Goal: Task Accomplishment & Management: Manage account settings

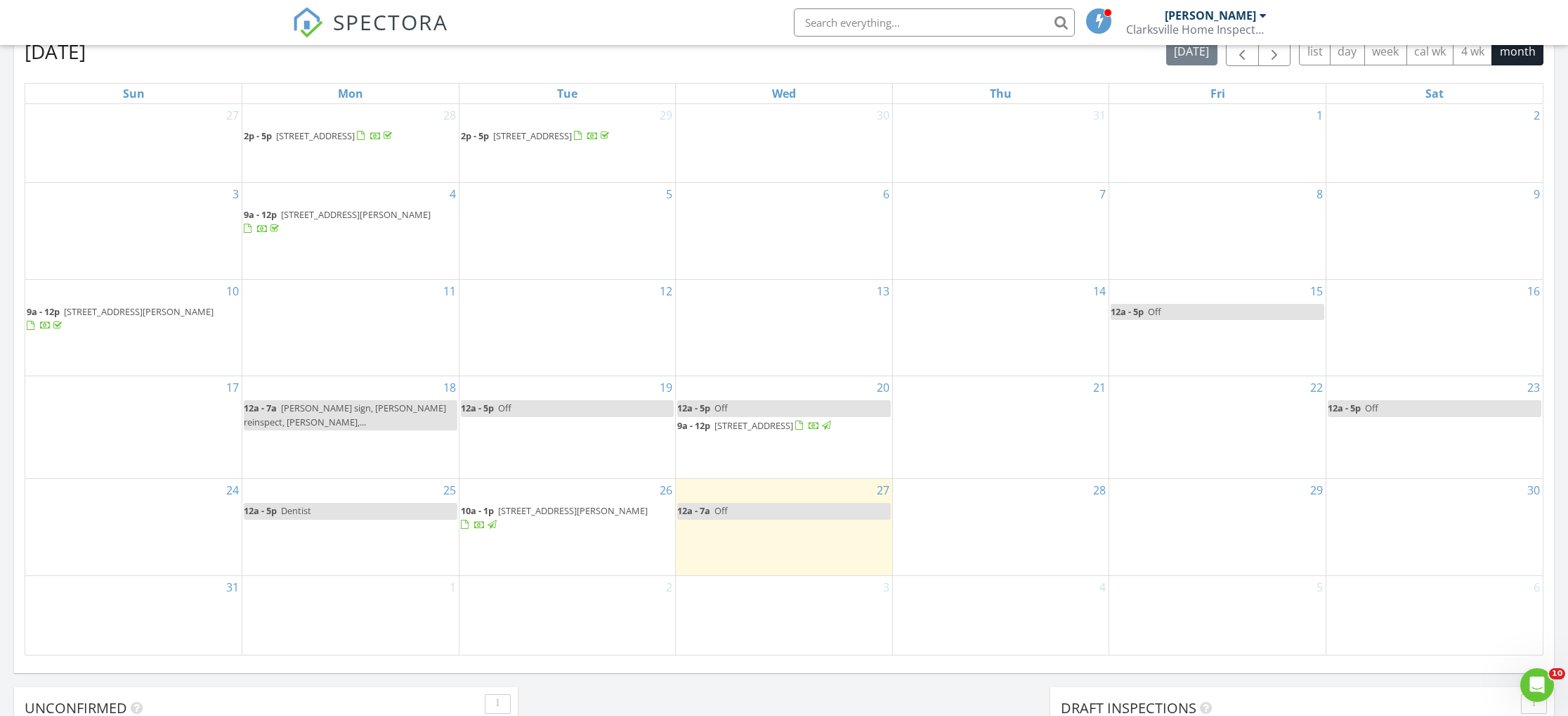
scroll to position [633, 0]
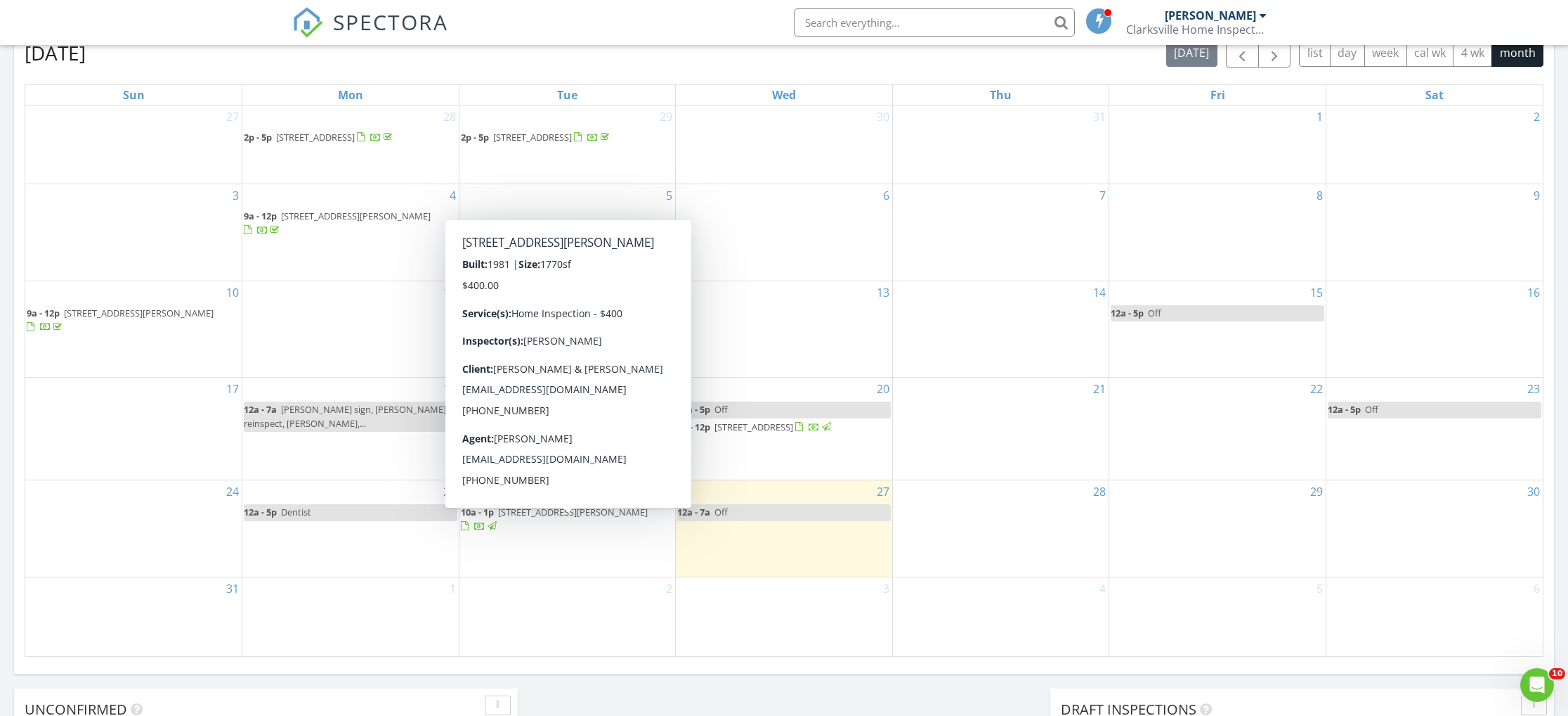
click at [555, 518] on span "[STREET_ADDRESS][PERSON_NAME]" at bounding box center [573, 511] width 149 height 13
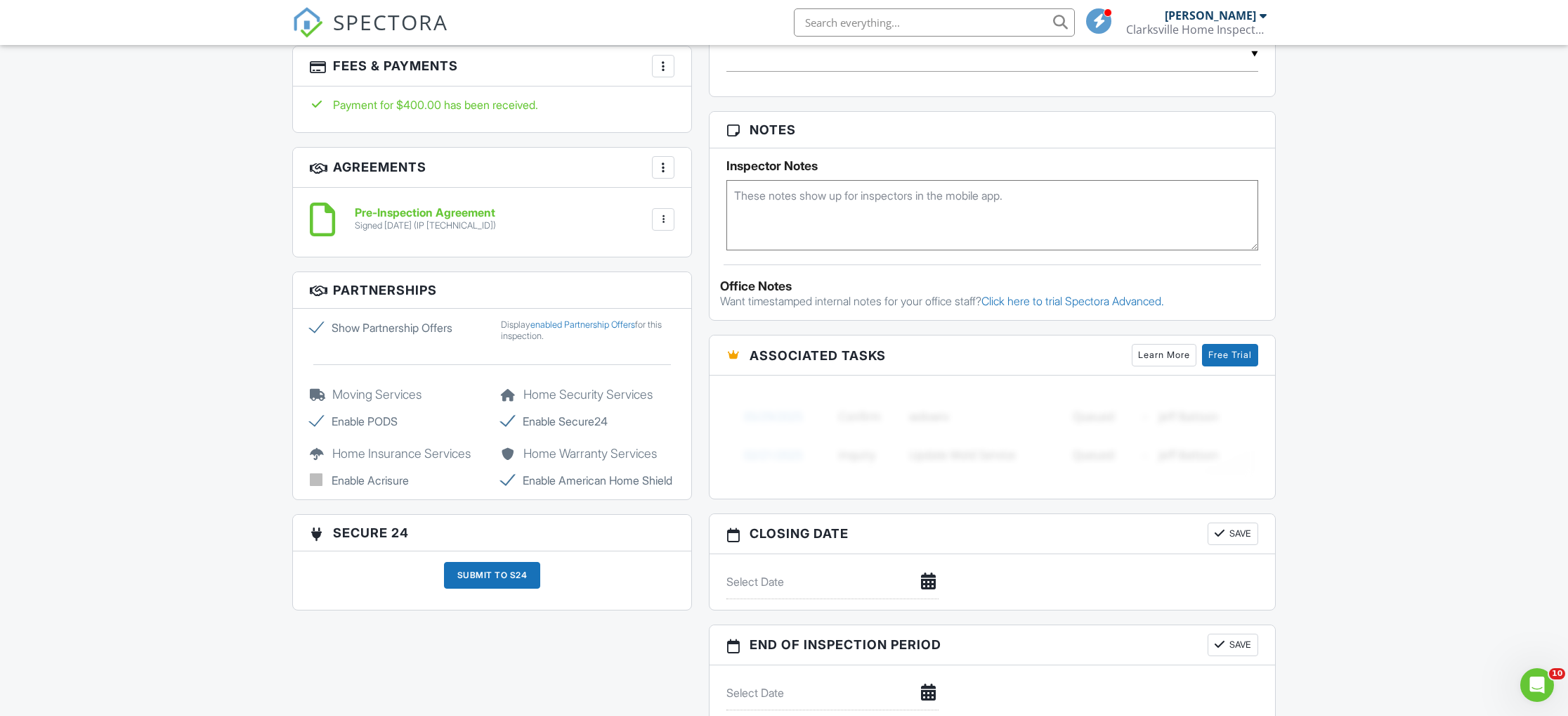
scroll to position [918, 0]
click at [665, 63] on div at bounding box center [664, 65] width 14 height 14
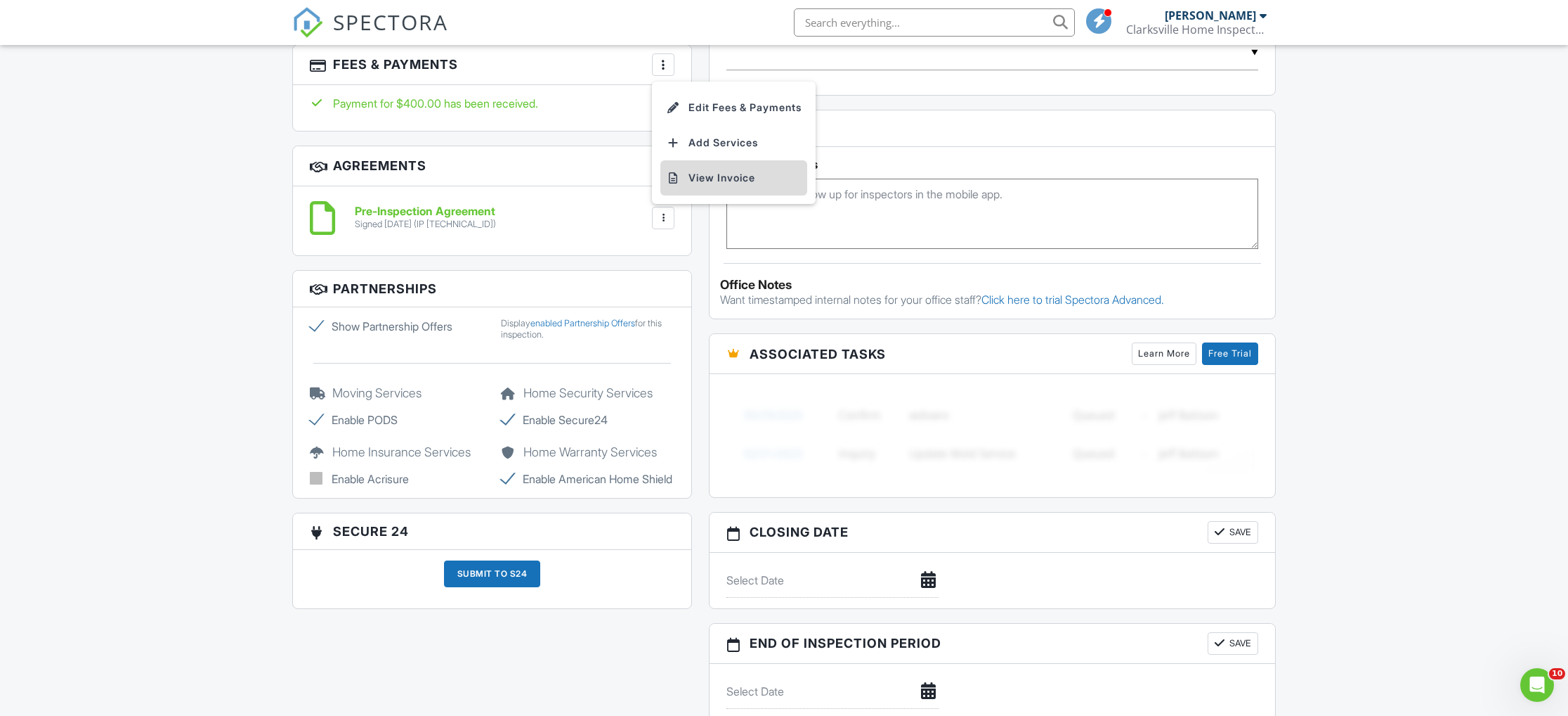
click at [702, 178] on li "View Invoice" at bounding box center [733, 178] width 146 height 35
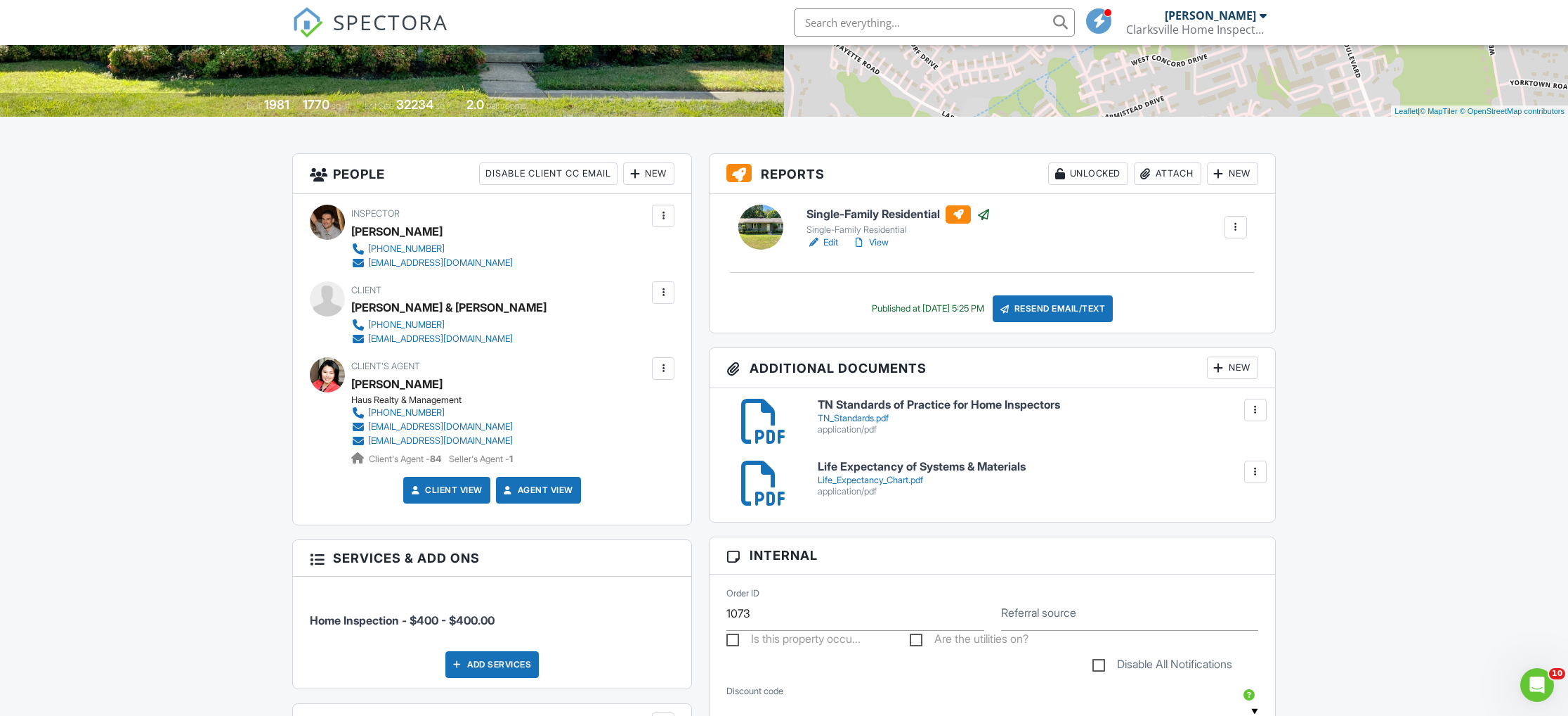
scroll to position [247, 0]
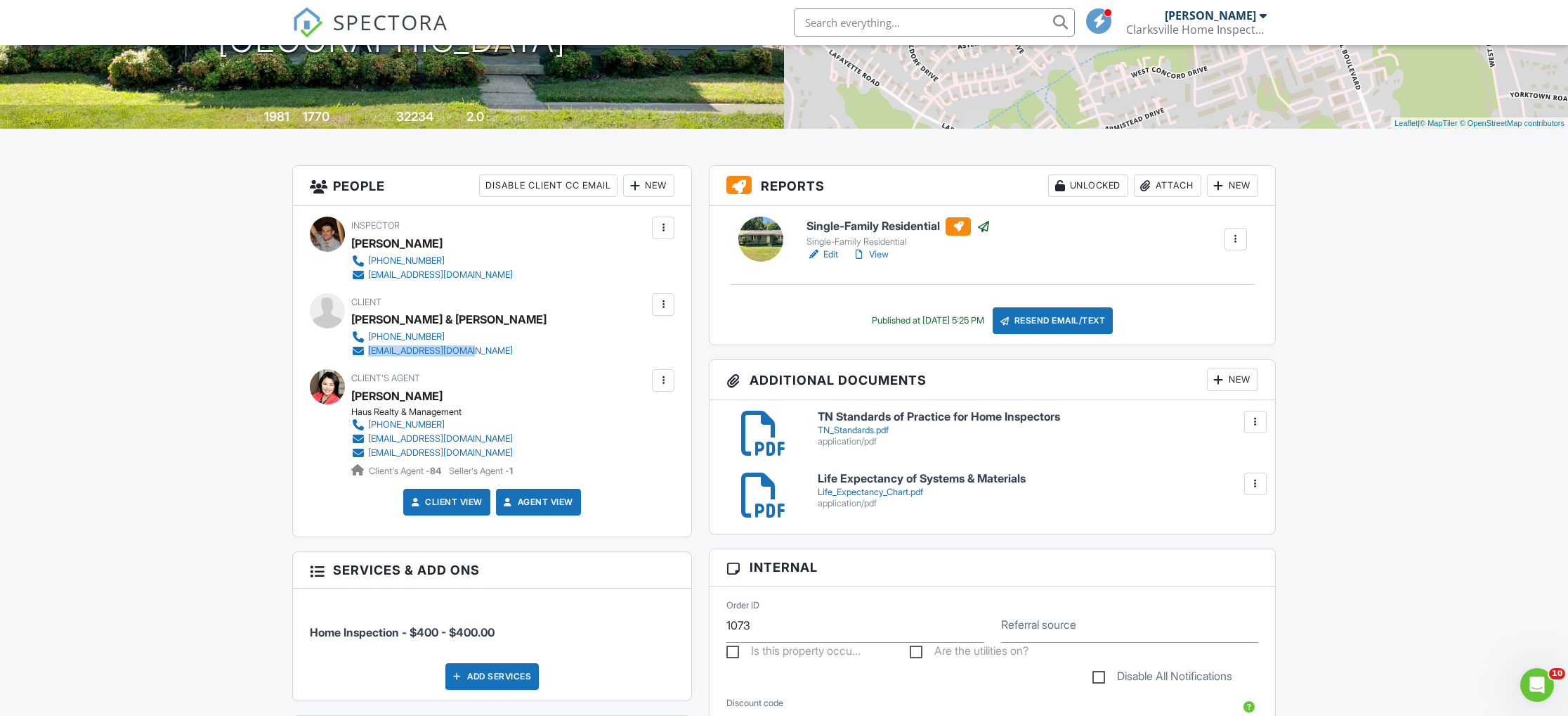
drag, startPoint x: 490, startPoint y: 351, endPoint x: 371, endPoint y: 354, distance: 119.0
click at [371, 355] on div "Client [PERSON_NAME] & [PERSON_NAME] [PHONE_NUMBER] [EMAIL_ADDRESS][DOMAIN_NAME]" at bounding box center [477, 326] width 252 height 65
copy div "[EMAIL_ADDRESS][DOMAIN_NAME]"
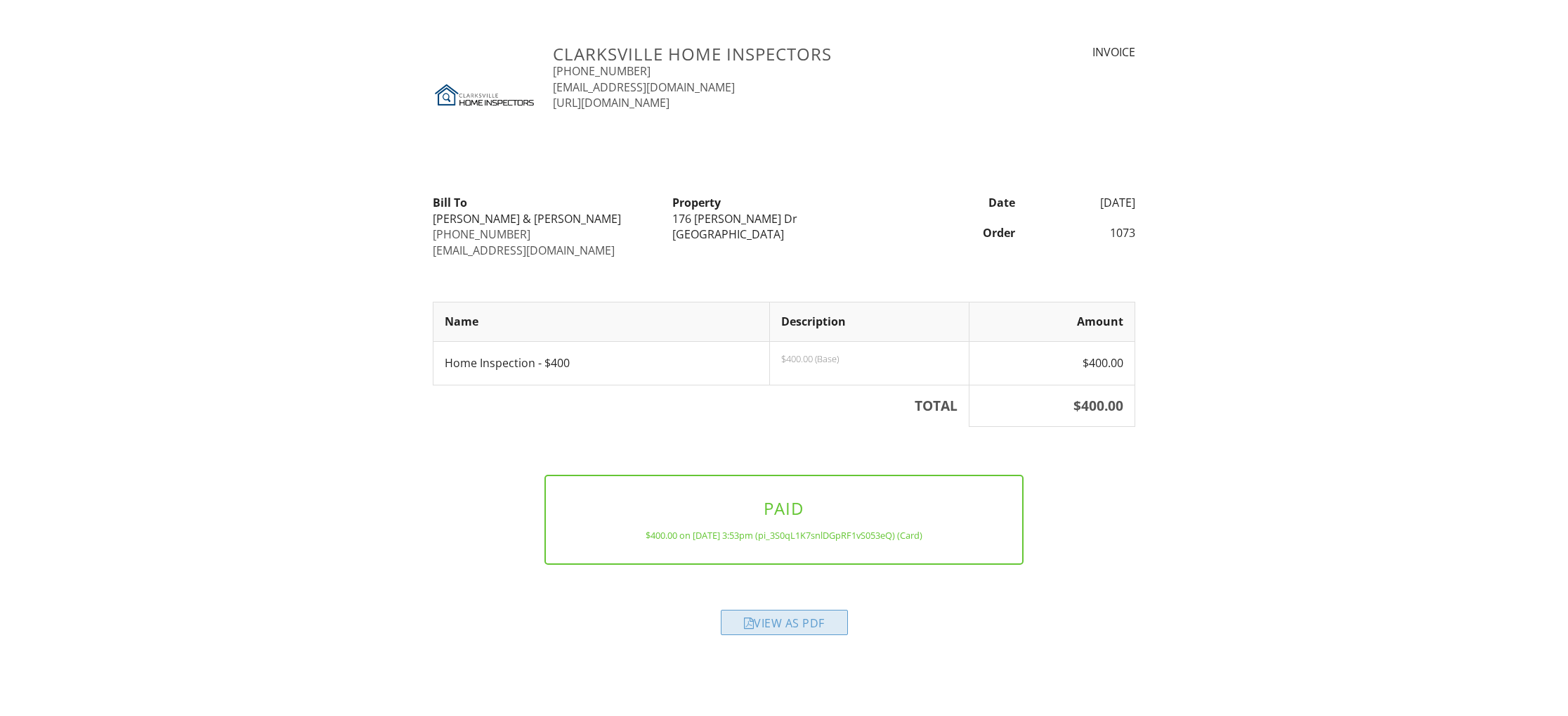
click at [785, 627] on div "View as PDF" at bounding box center [784, 623] width 127 height 26
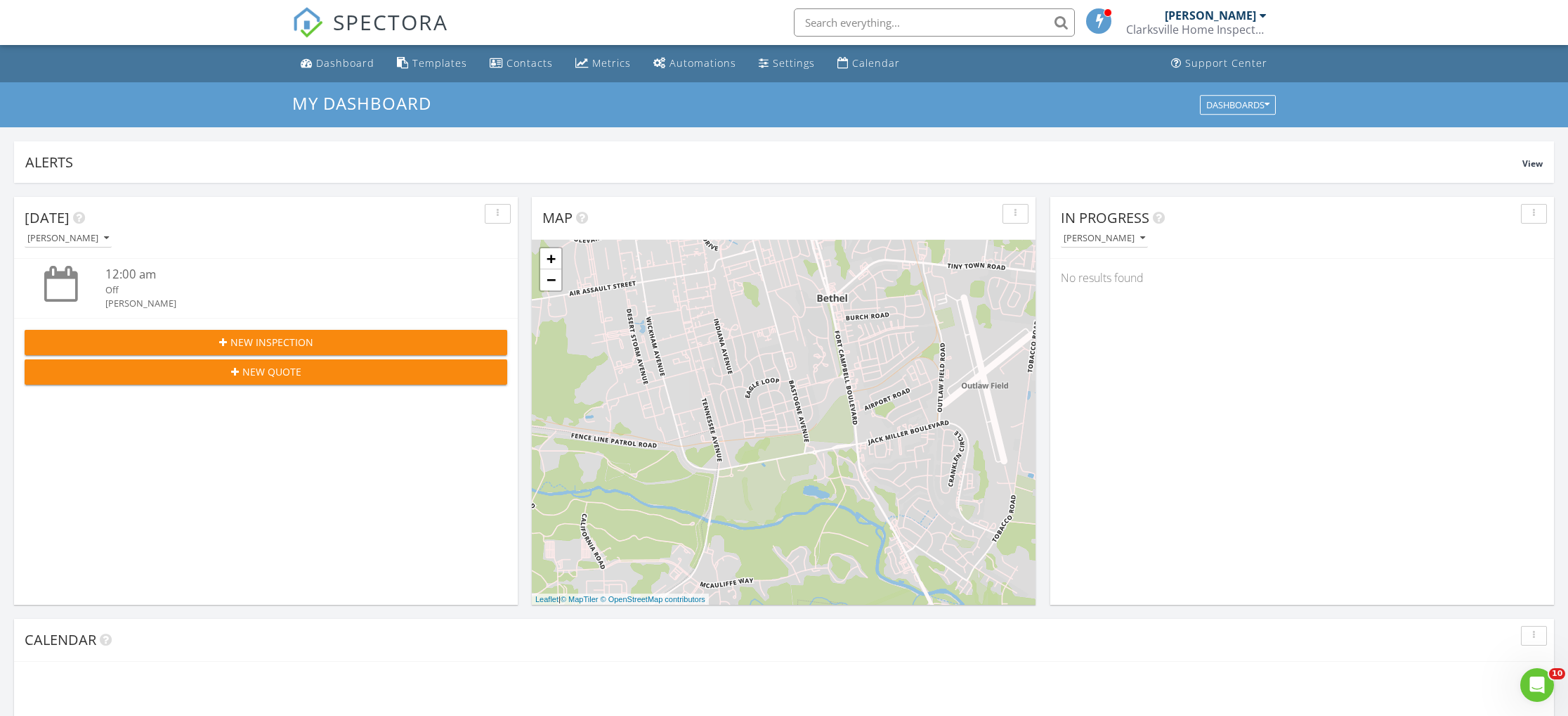
scroll to position [620, 0]
